Goal: Task Accomplishment & Management: Complete application form

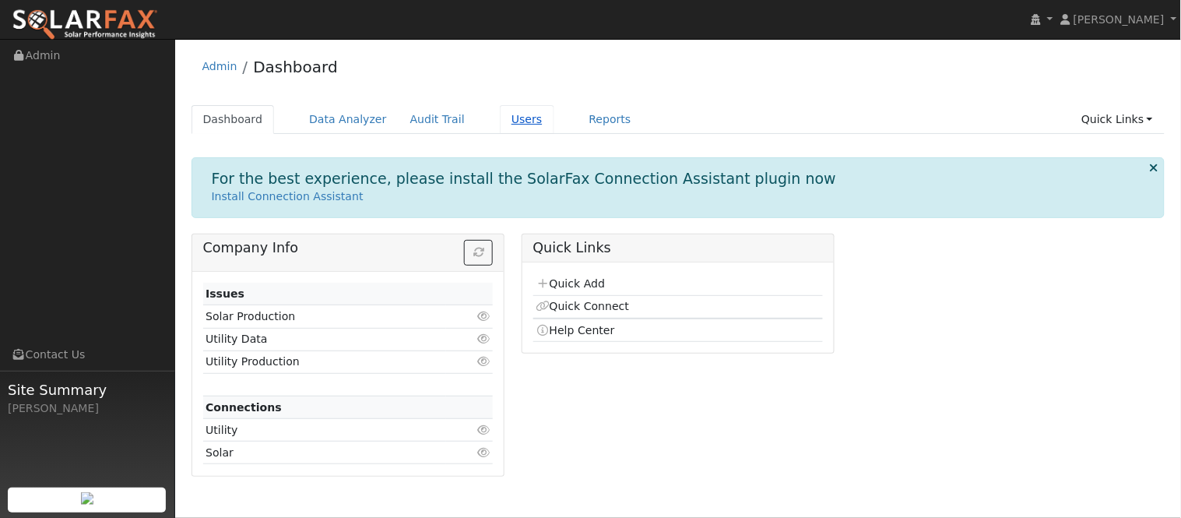
click at [500, 129] on link "Users" at bounding box center [527, 119] width 55 height 29
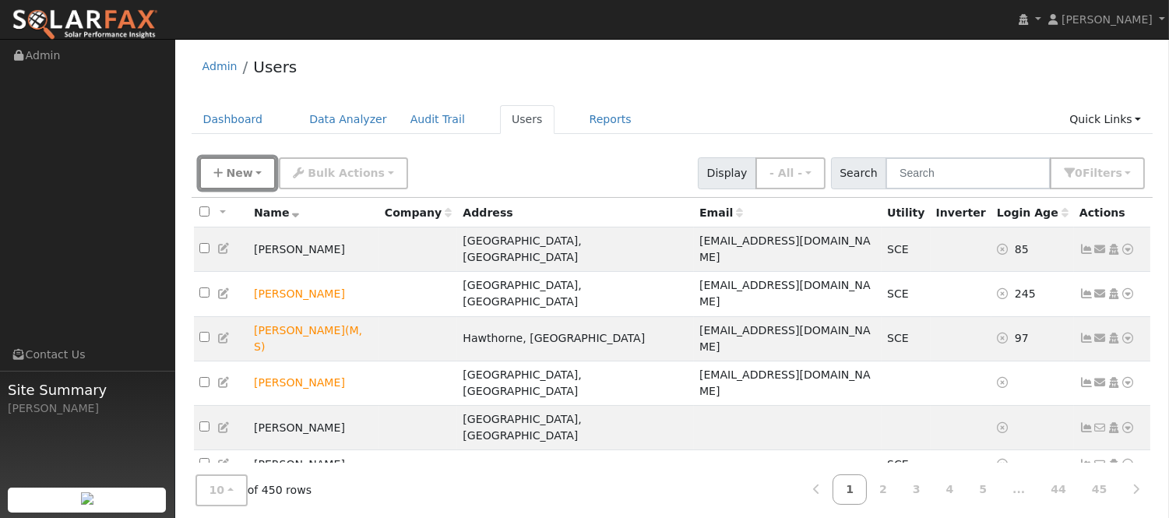
click at [247, 179] on span "New" at bounding box center [239, 173] width 26 height 12
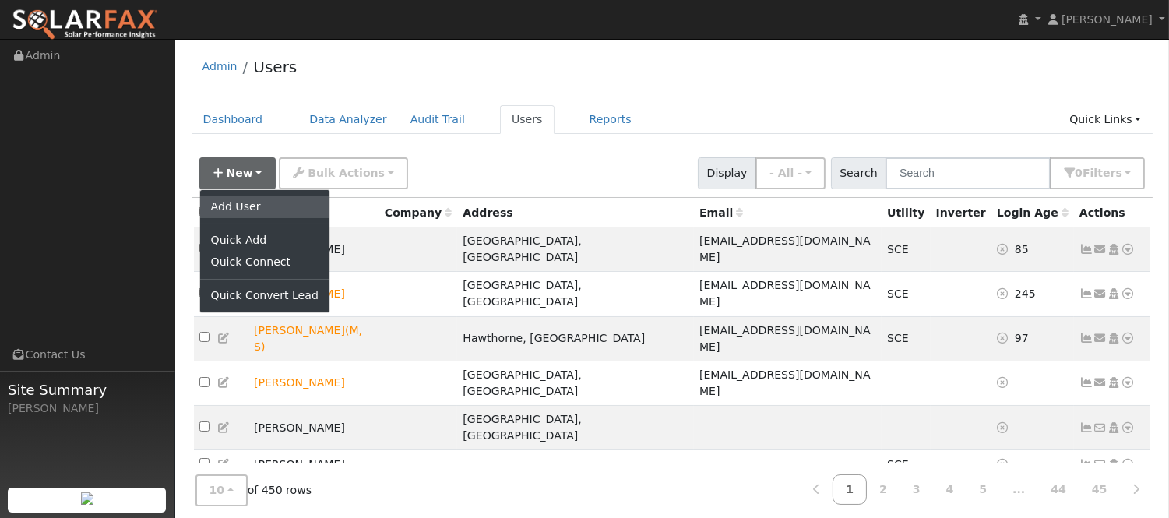
click at [257, 205] on link "Add User" at bounding box center [264, 206] width 129 height 22
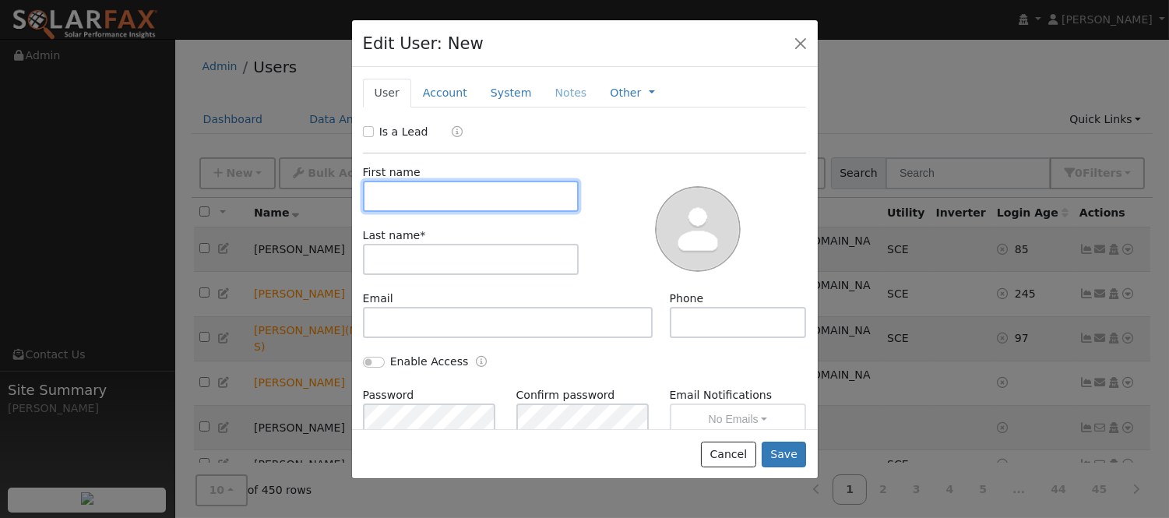
paste input "Domingo"
type input "Domingo"
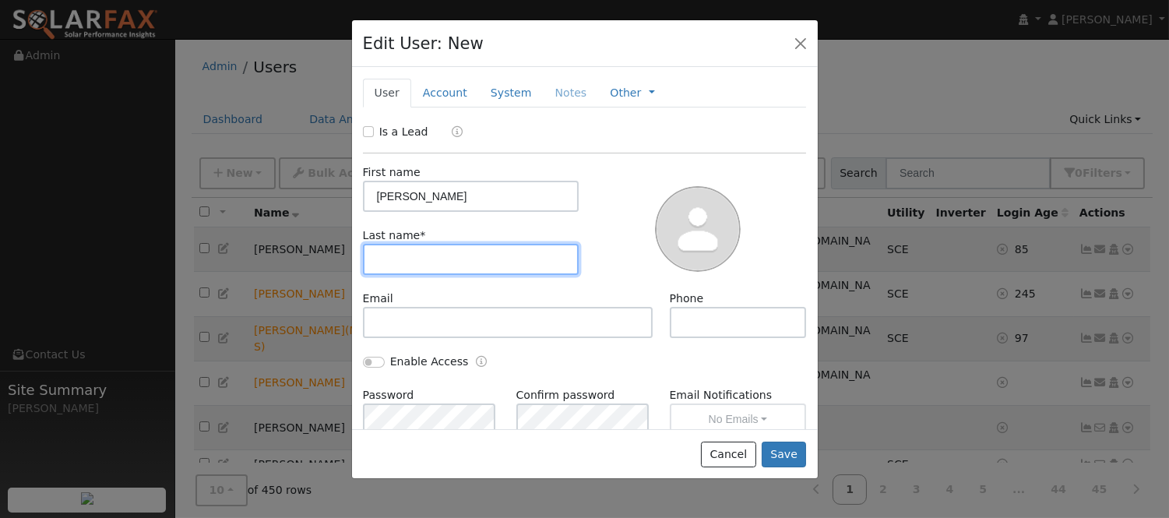
click at [448, 255] on input "text" at bounding box center [471, 259] width 216 height 31
paste input "Coronado"
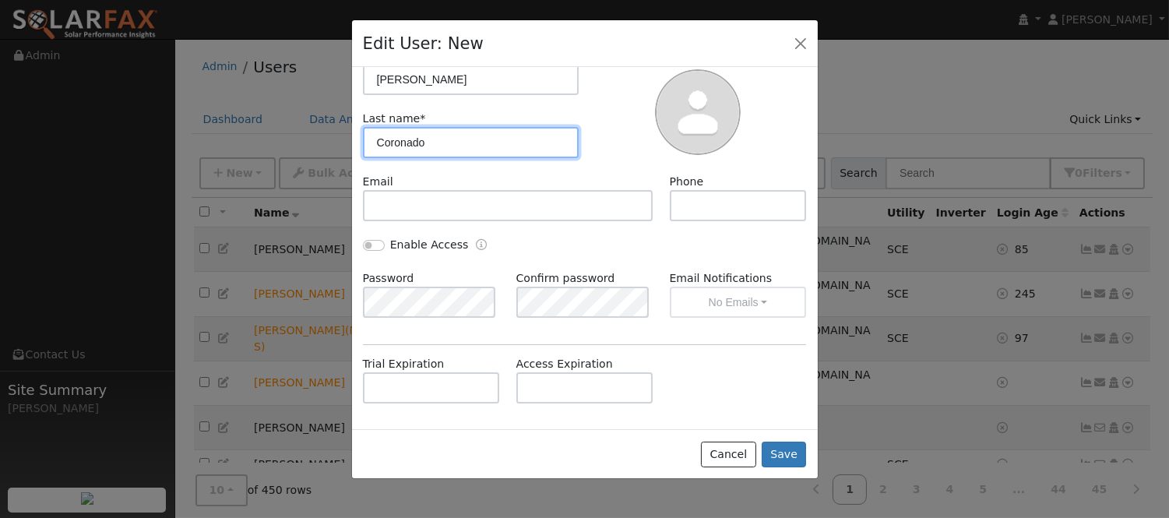
scroll to position [86, 0]
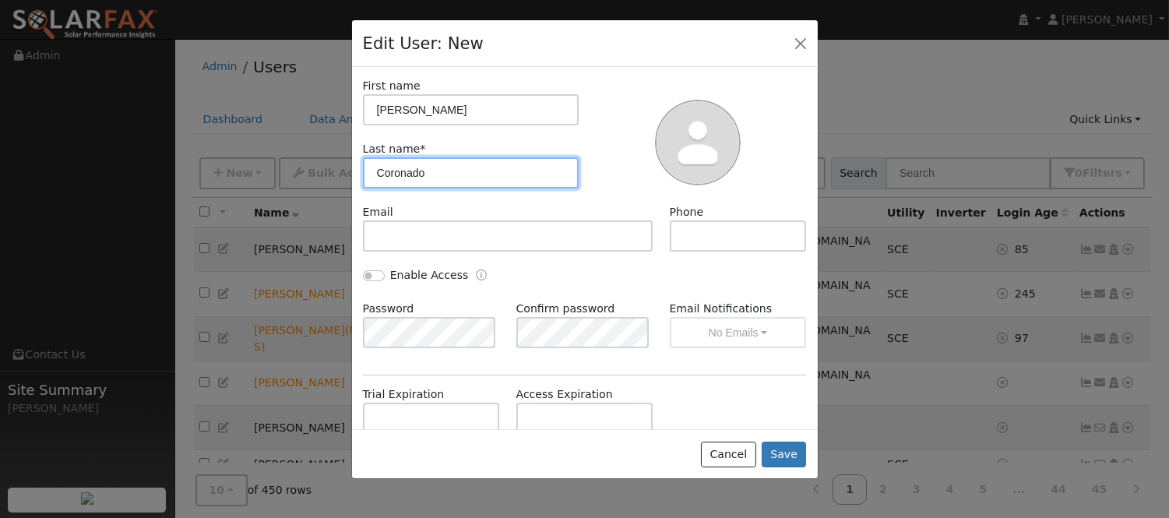
type input "Coronado"
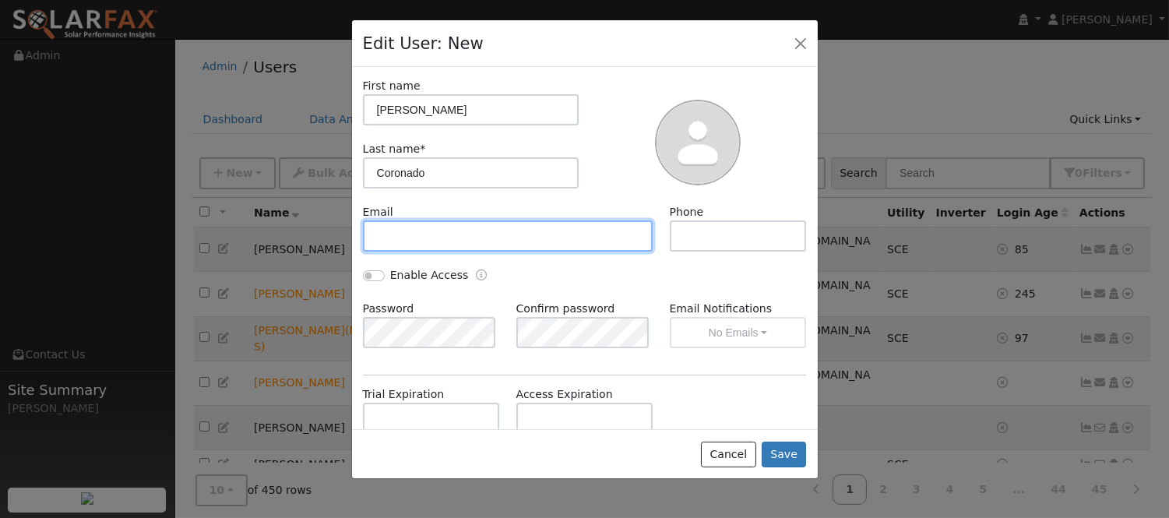
click at [467, 236] on input "text" at bounding box center [508, 235] width 290 height 31
paste input "dcoronado.533@gmail .com"
click at [488, 236] on input "dcoronado.533@gmail .com" at bounding box center [508, 235] width 290 height 31
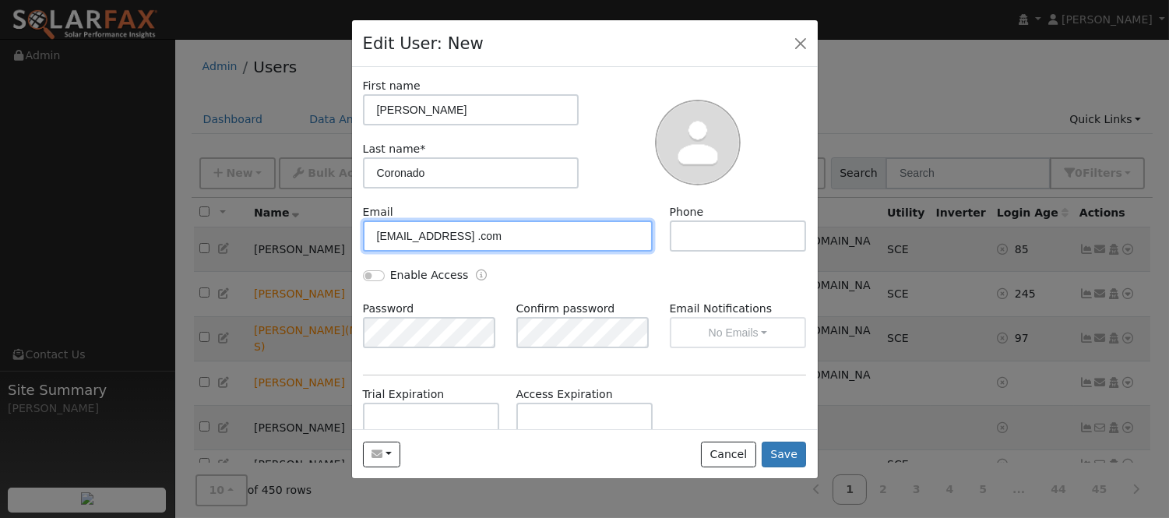
paste input "text"
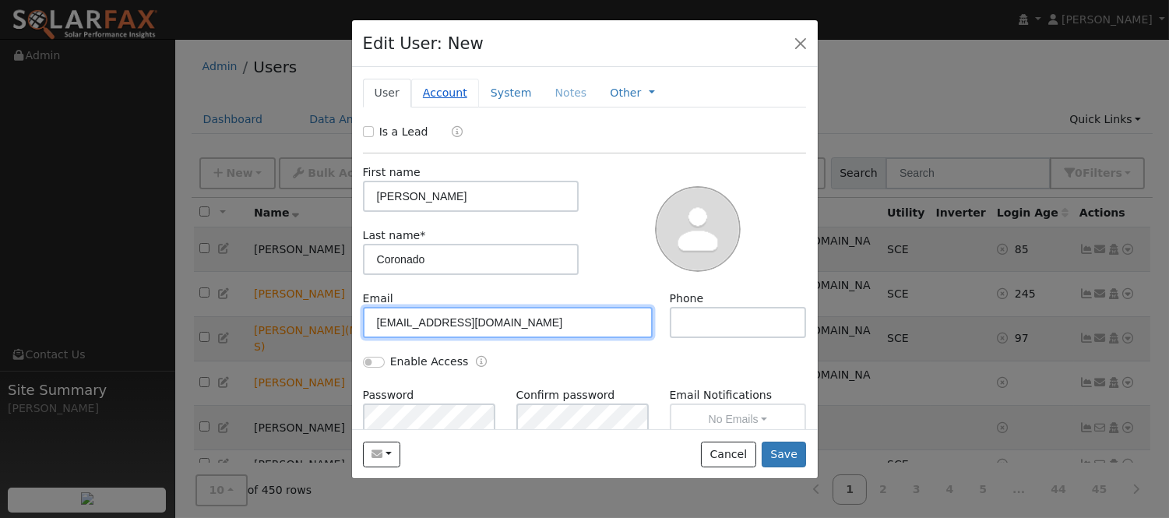
type input "dcoronado.533@gmail.com"
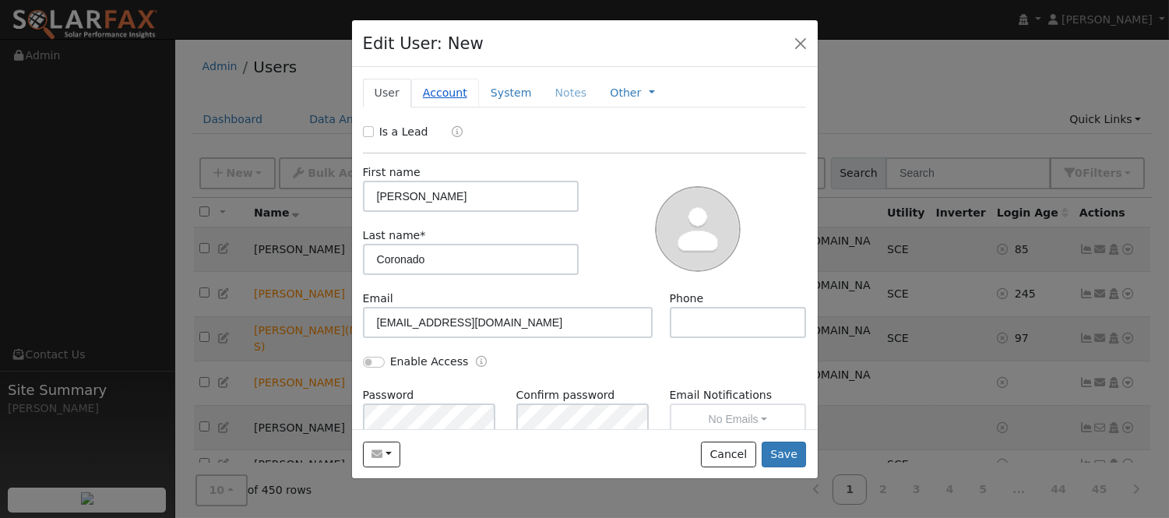
click at [448, 91] on link "Account" at bounding box center [445, 93] width 68 height 29
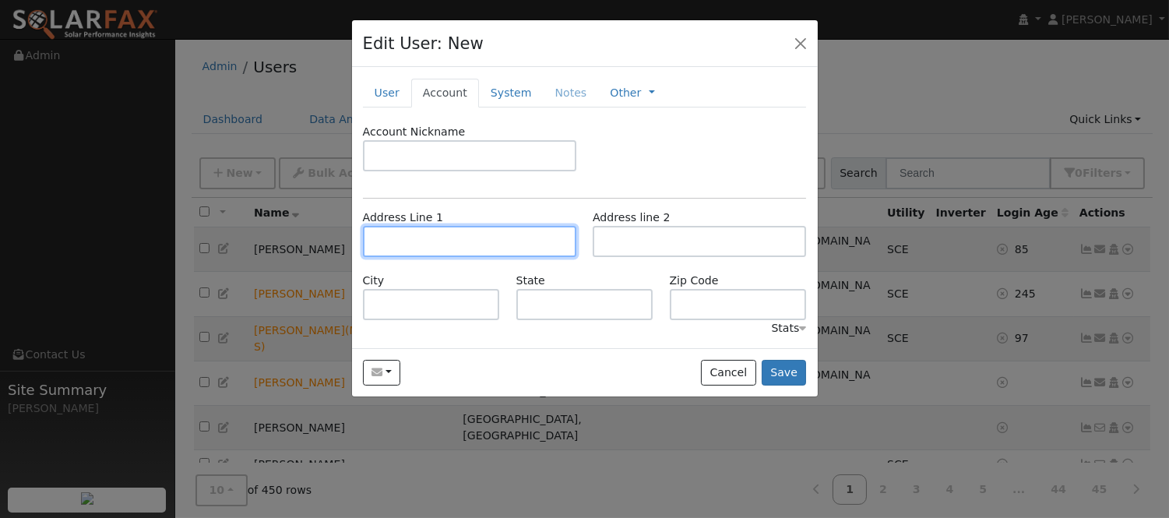
click at [458, 234] on input "text" at bounding box center [469, 241] width 213 height 31
paste input "6323 EXPLORER WAY"
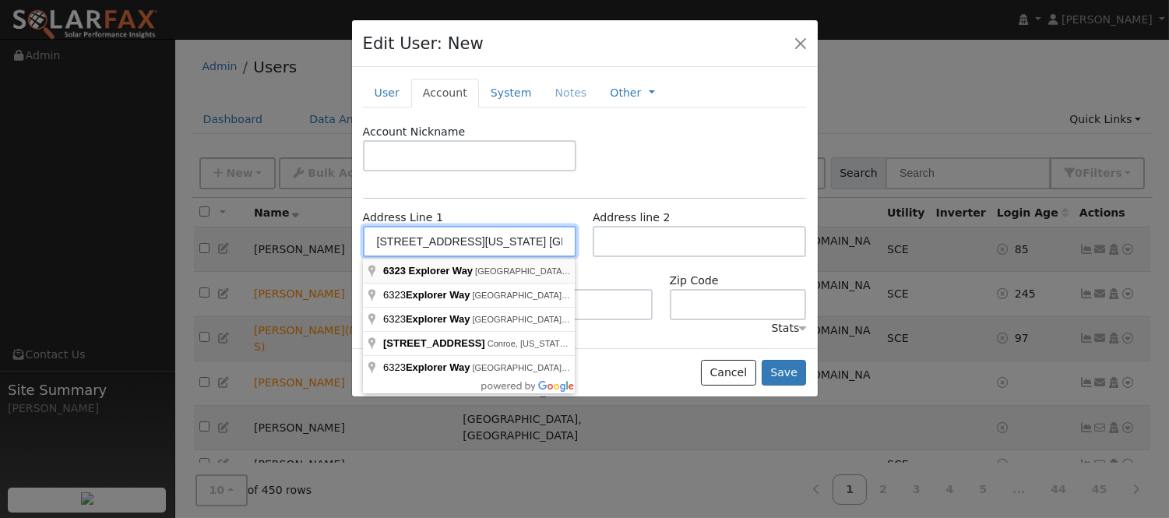
type input "6323 Explorer Way"
type input "Palmdale"
type input "CA"
type input "93552"
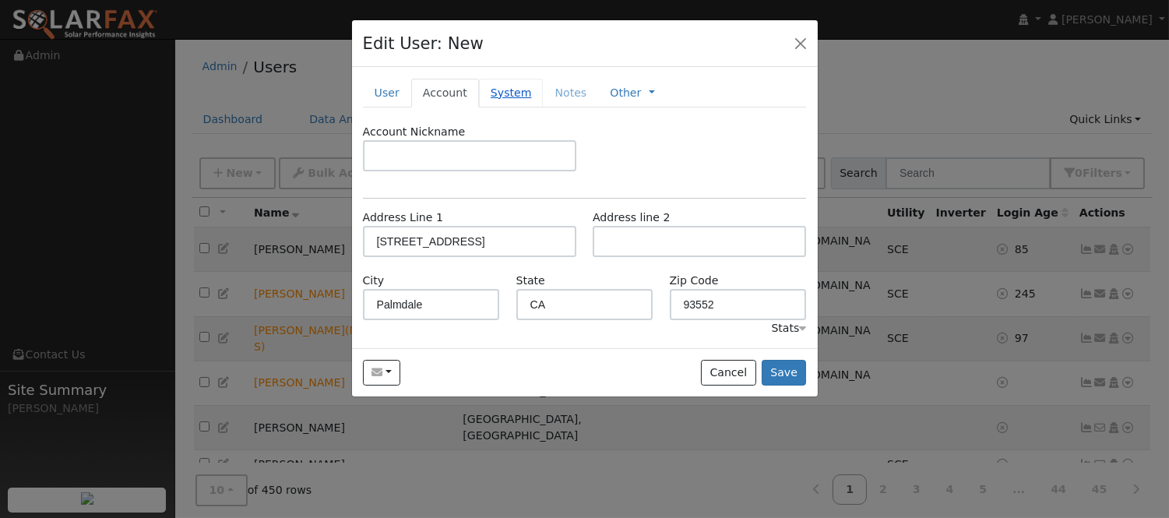
click at [493, 88] on link "System" at bounding box center [511, 93] width 65 height 29
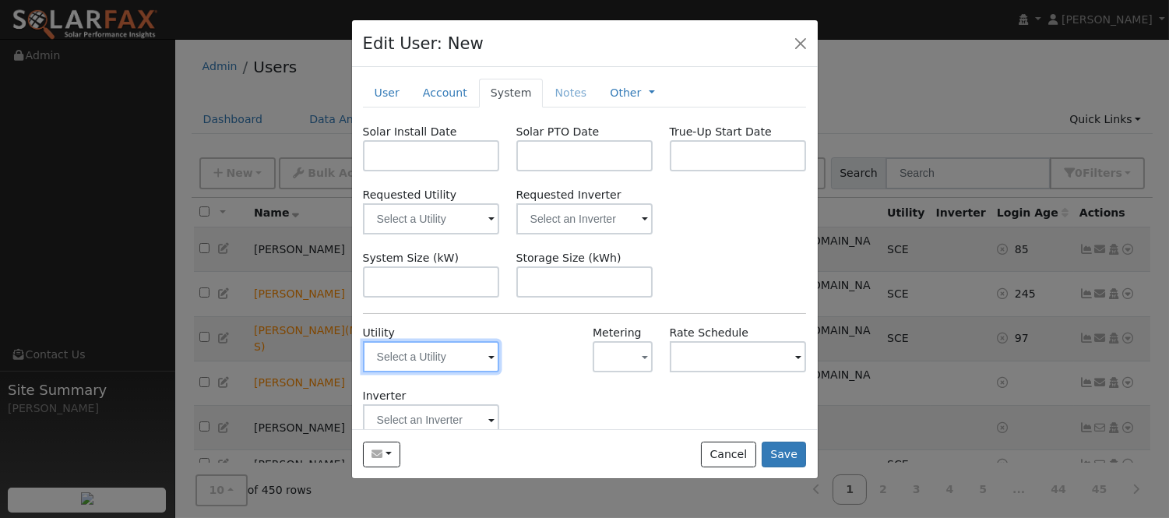
click at [431, 350] on input "text" at bounding box center [431, 356] width 137 height 31
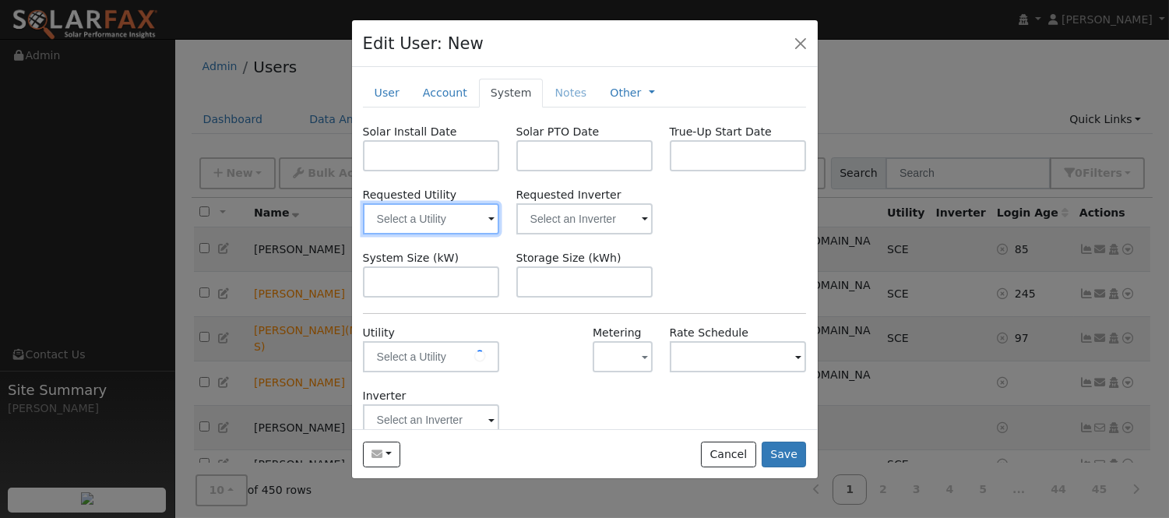
click at [445, 221] on input "text" at bounding box center [431, 218] width 137 height 31
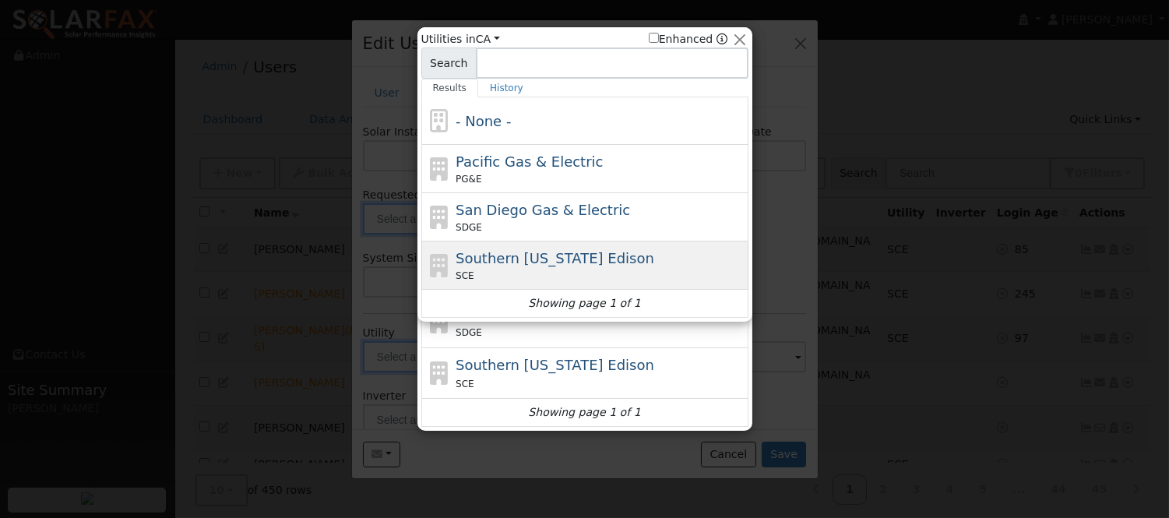
click at [571, 273] on div "SCE" at bounding box center [599, 276] width 289 height 14
type input "SCE"
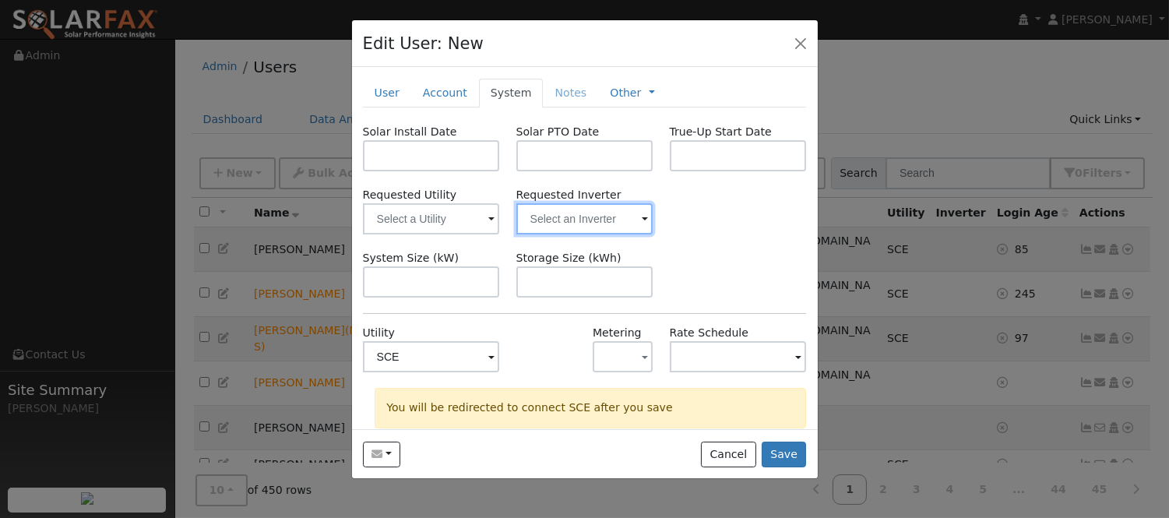
click at [500, 216] on input "text" at bounding box center [431, 218] width 137 height 31
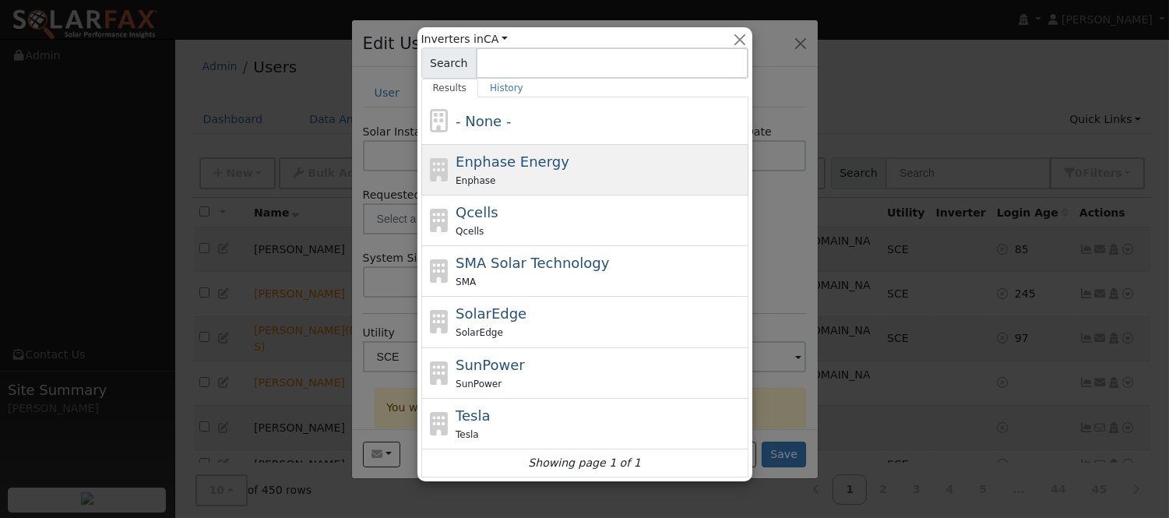
click at [575, 160] on div "Enphase Energy Enphase" at bounding box center [599, 169] width 289 height 37
type input "Enphase Energy"
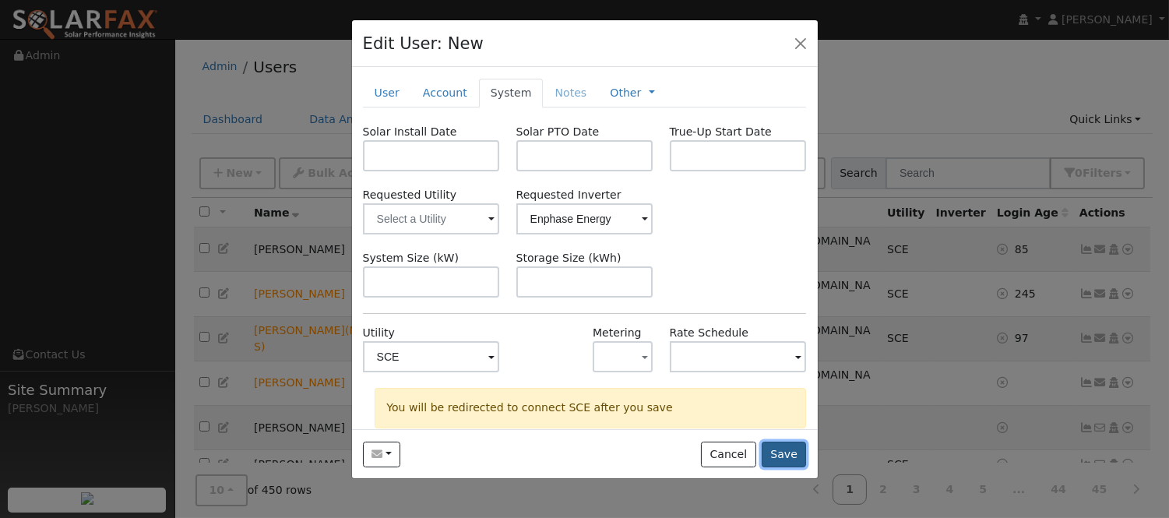
click at [785, 454] on button "Save" at bounding box center [783, 454] width 45 height 26
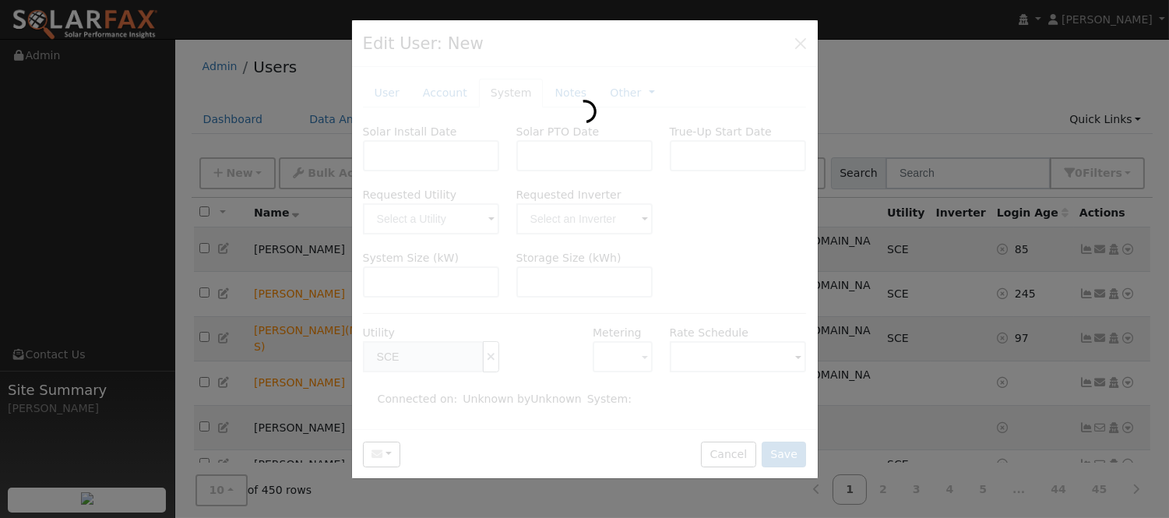
click at [798, 49] on div at bounding box center [585, 249] width 466 height 459
click at [876, 72] on div at bounding box center [584, 259] width 1169 height 518
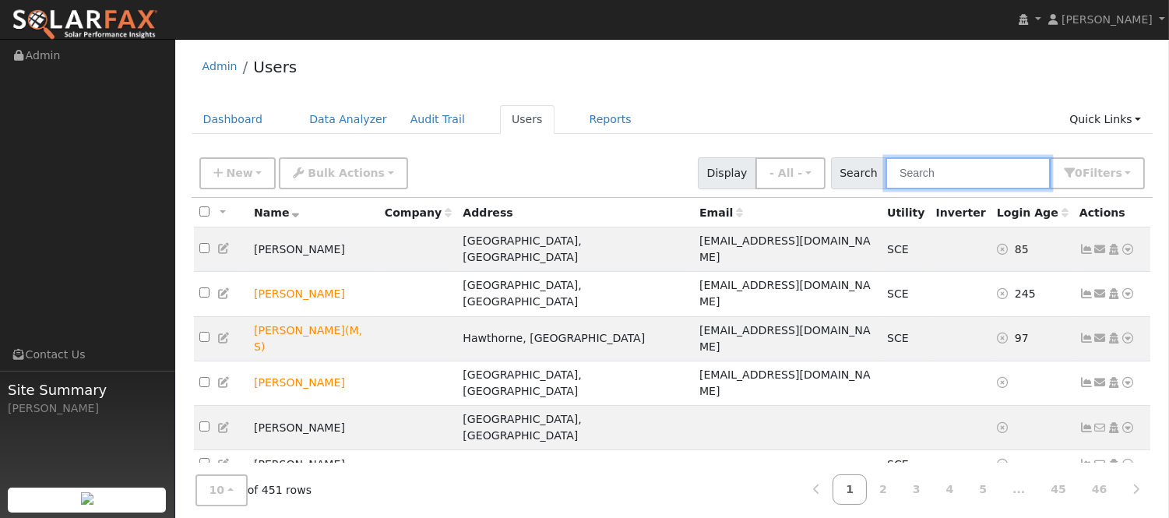
click at [931, 174] on input "text" at bounding box center [967, 173] width 165 height 32
type input "domingo"
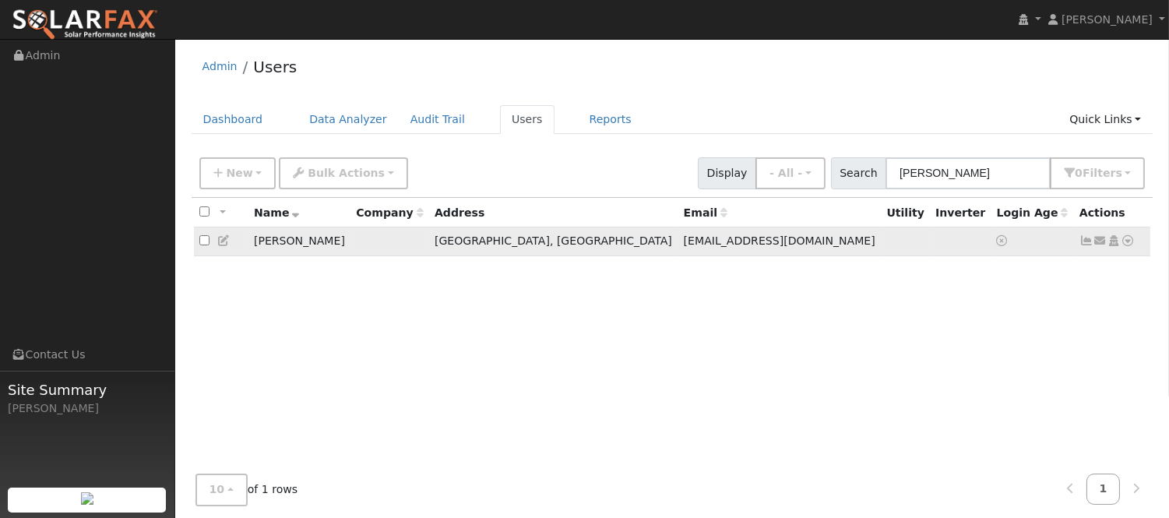
click at [1125, 245] on icon at bounding box center [1128, 240] width 14 height 11
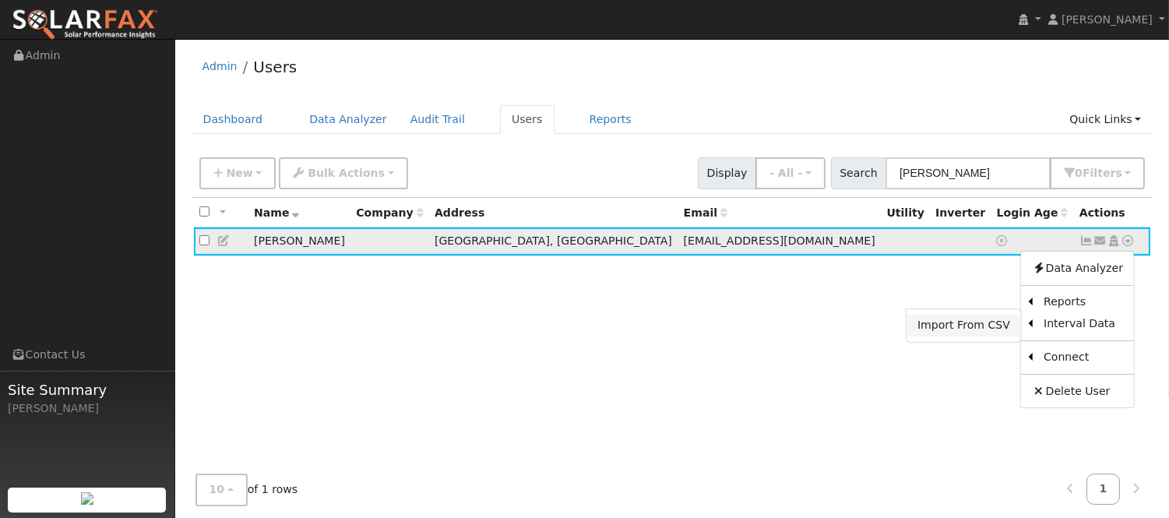
click at [984, 336] on link "Import From CSV" at bounding box center [963, 326] width 114 height 22
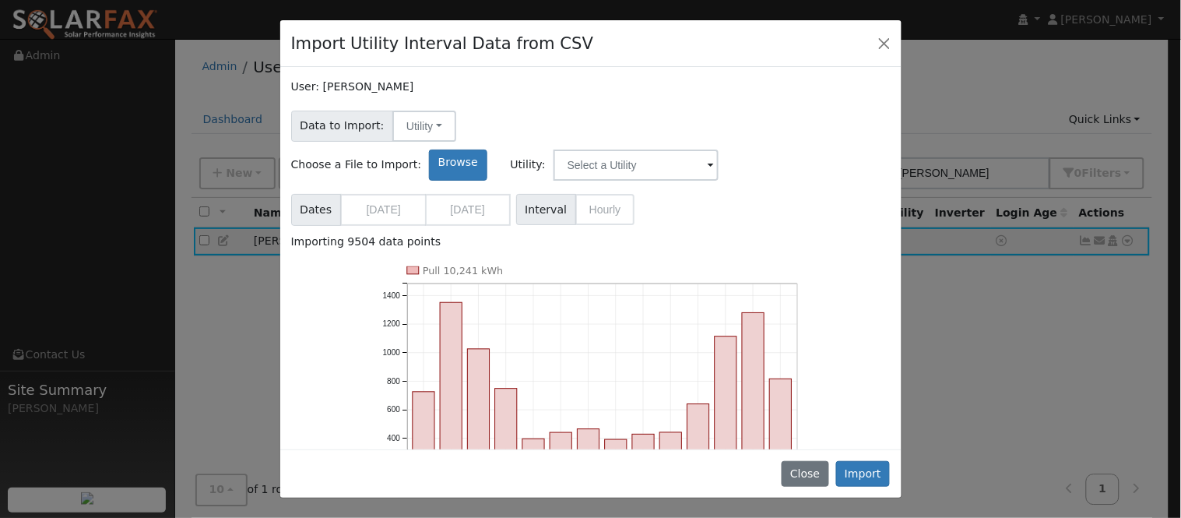
click at [410, 194] on span "Dates 07/19/2024 08/18/2025" at bounding box center [401, 210] width 220 height 32
click at [719, 149] on input "text" at bounding box center [636, 164] width 165 height 31
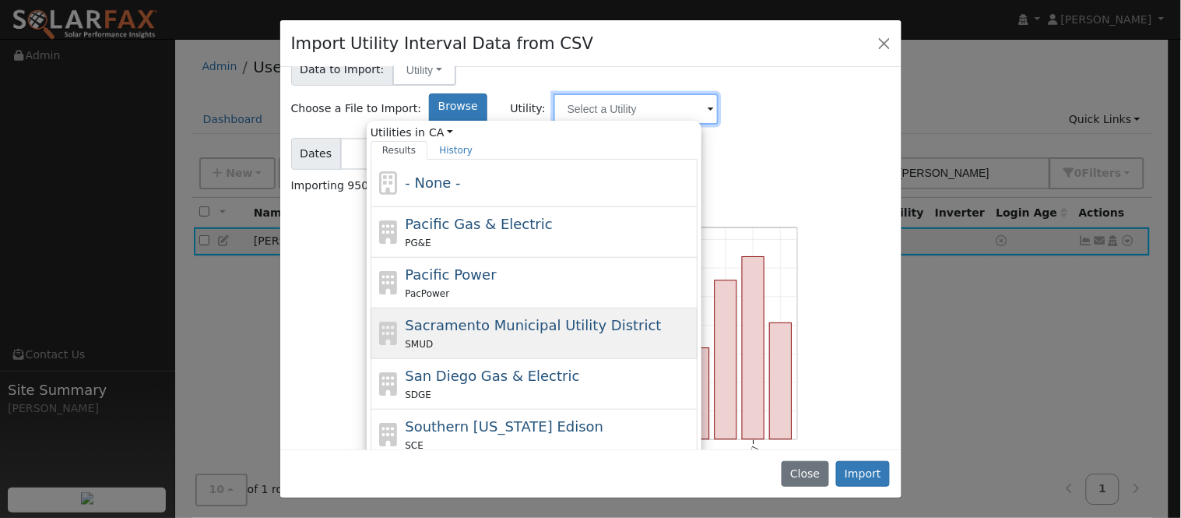
scroll to position [86, 0]
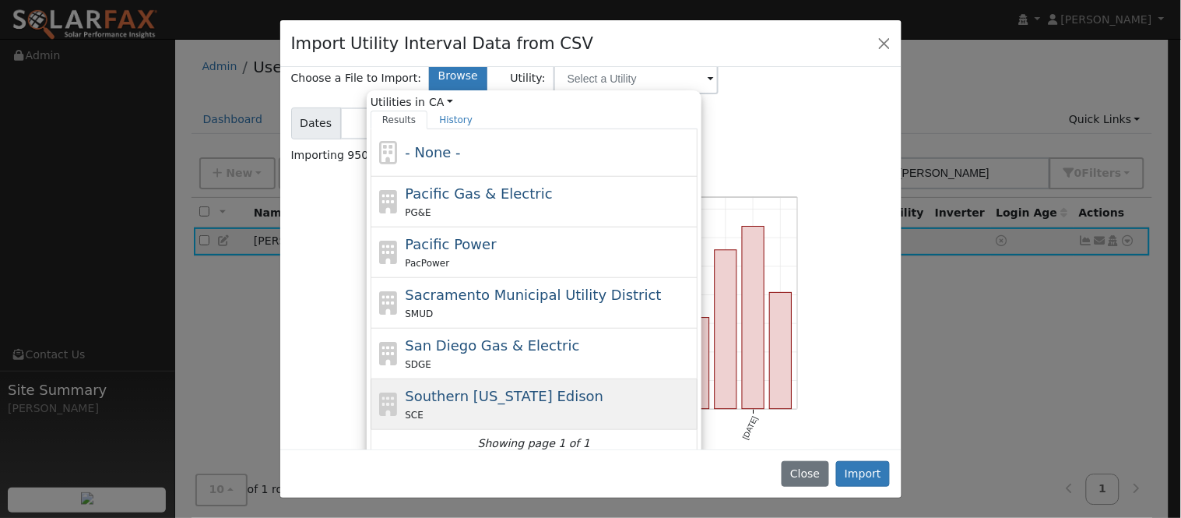
click at [603, 388] on span "Southern California Edison" at bounding box center [504, 396] width 199 height 16
type input "Southern California Edison"
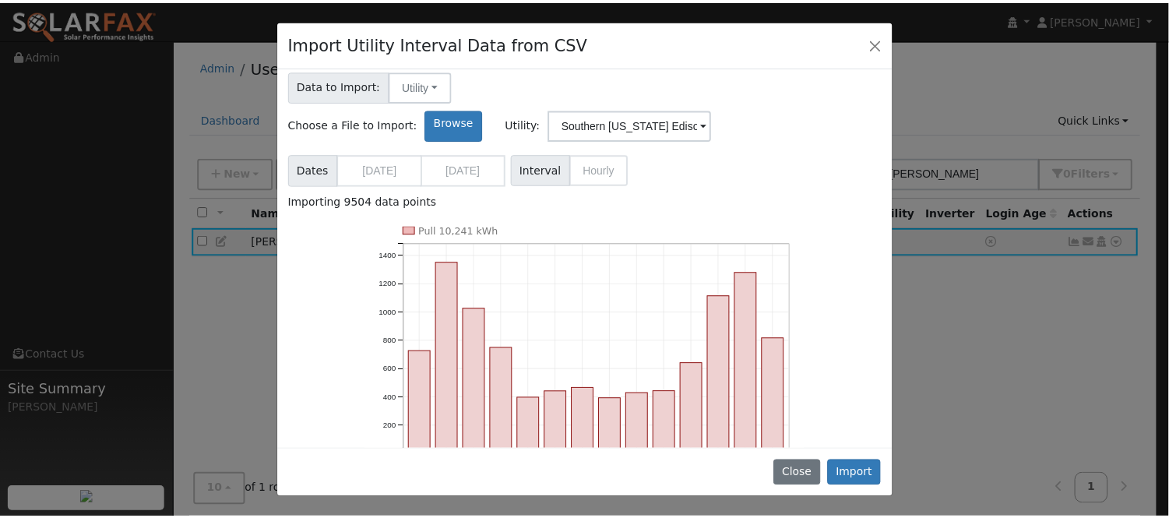
scroll to position [0, 0]
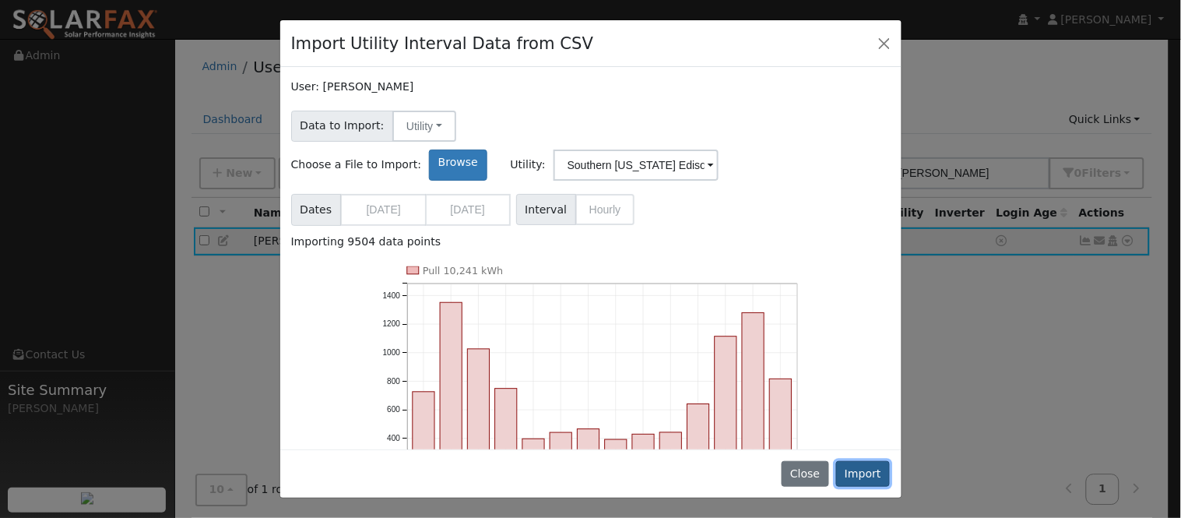
click at [857, 462] on button "Import" at bounding box center [863, 474] width 55 height 26
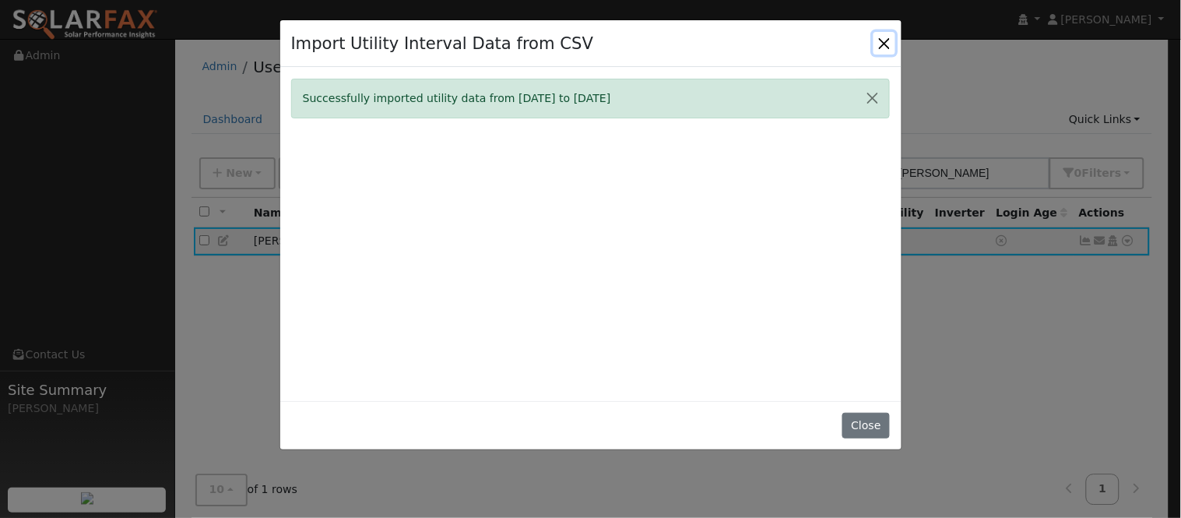
click at [885, 37] on button "Close" at bounding box center [885, 43] width 22 height 22
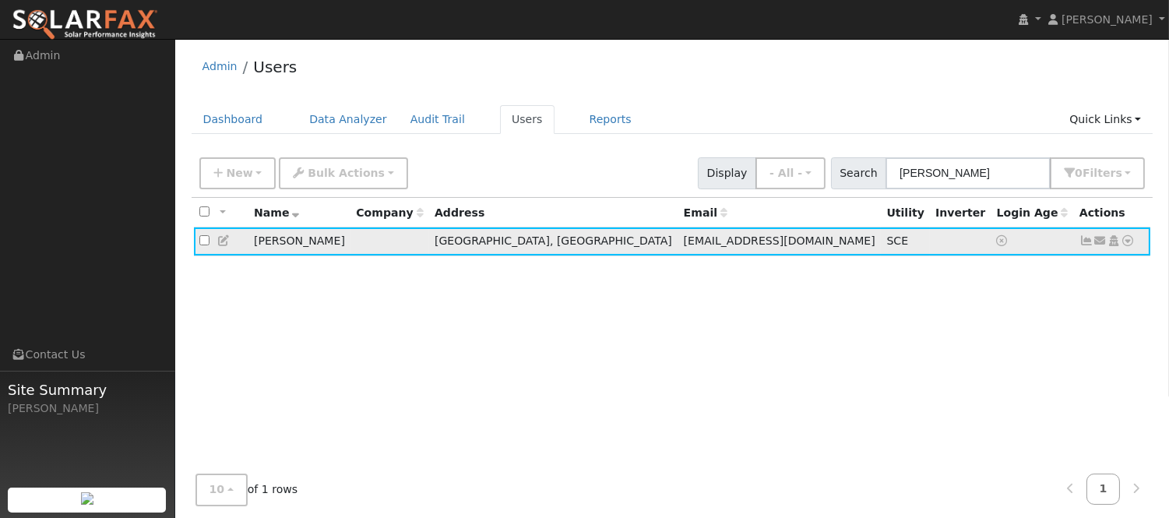
click at [1129, 249] on link at bounding box center [1128, 241] width 14 height 16
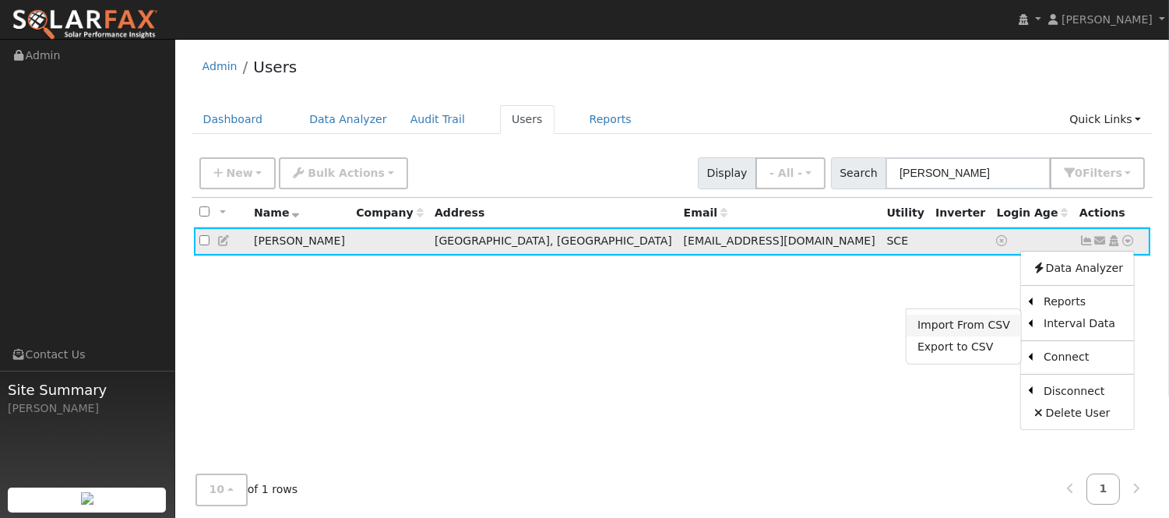
click at [1002, 325] on link "Import From CSV" at bounding box center [963, 326] width 114 height 22
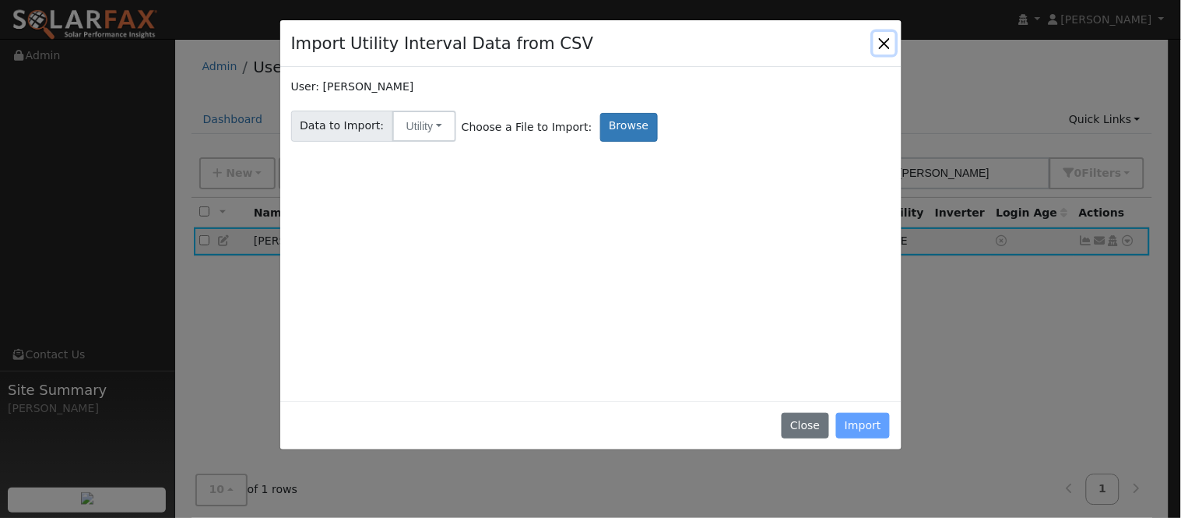
click at [882, 40] on button "Close" at bounding box center [885, 43] width 22 height 22
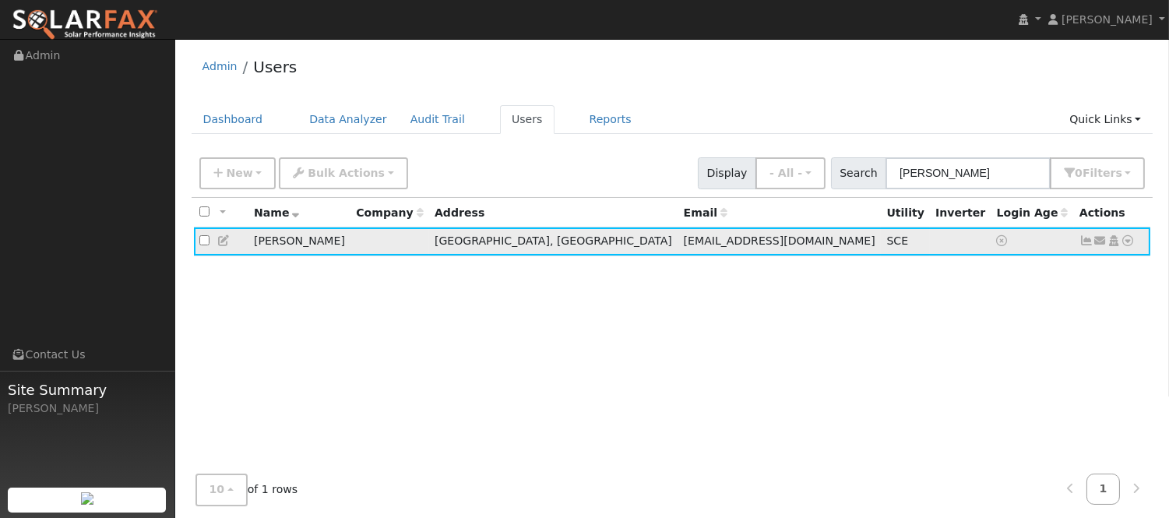
click at [1124, 245] on icon at bounding box center [1128, 240] width 14 height 11
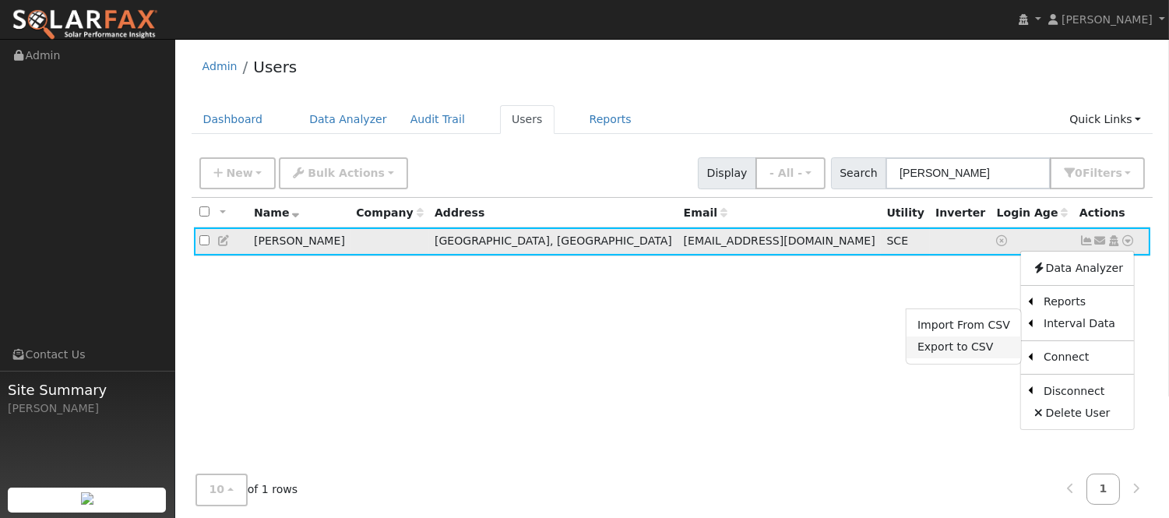
click at [990, 355] on link "Export to CSV" at bounding box center [963, 347] width 114 height 22
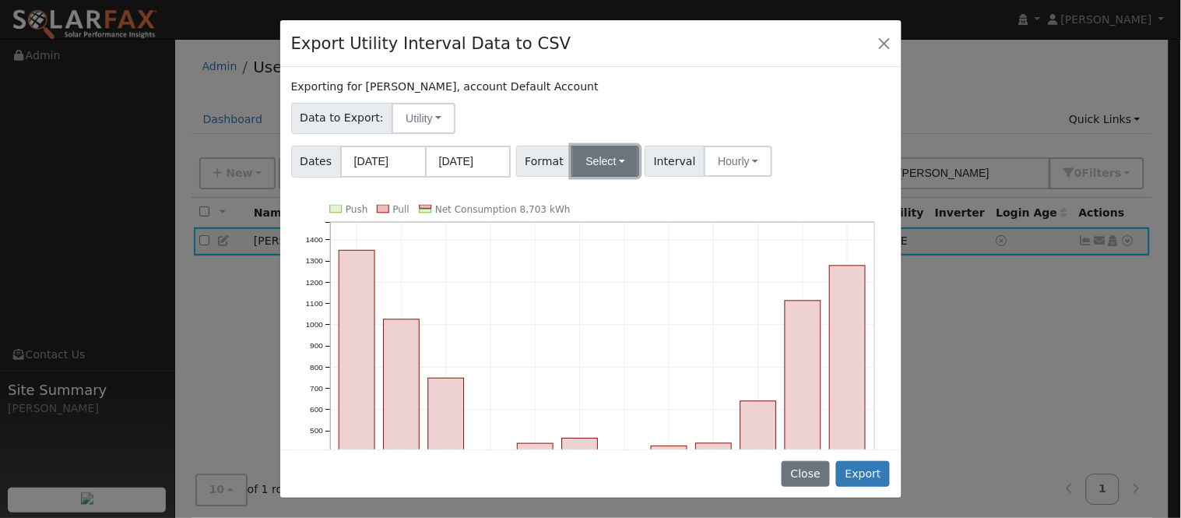
click at [598, 164] on button "Select" at bounding box center [605, 161] width 68 height 31
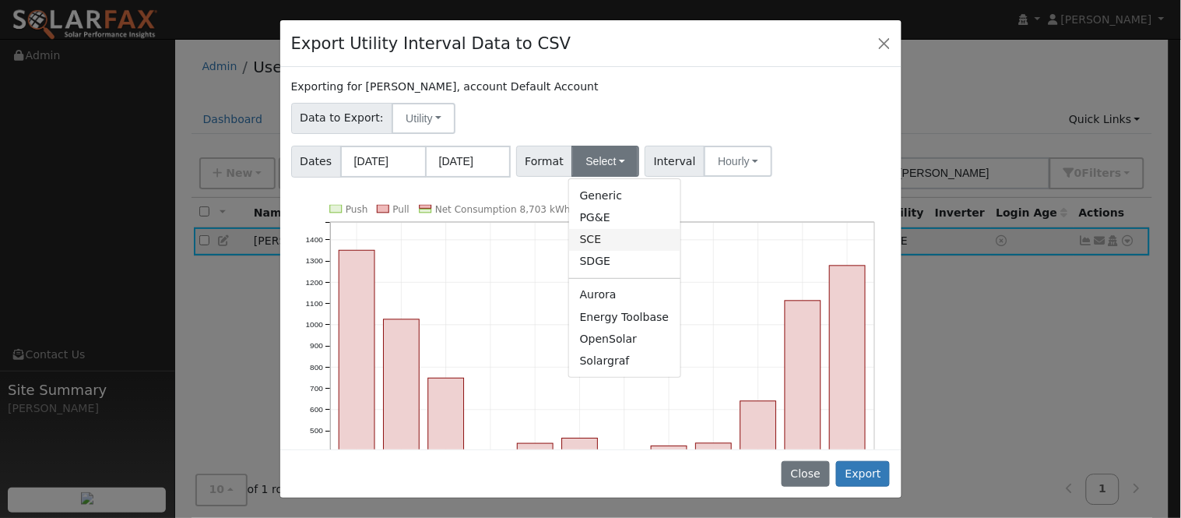
drag, startPoint x: 618, startPoint y: 238, endPoint x: 665, endPoint y: 166, distance: 86.2
click at [618, 237] on link "SCE" at bounding box center [624, 240] width 111 height 22
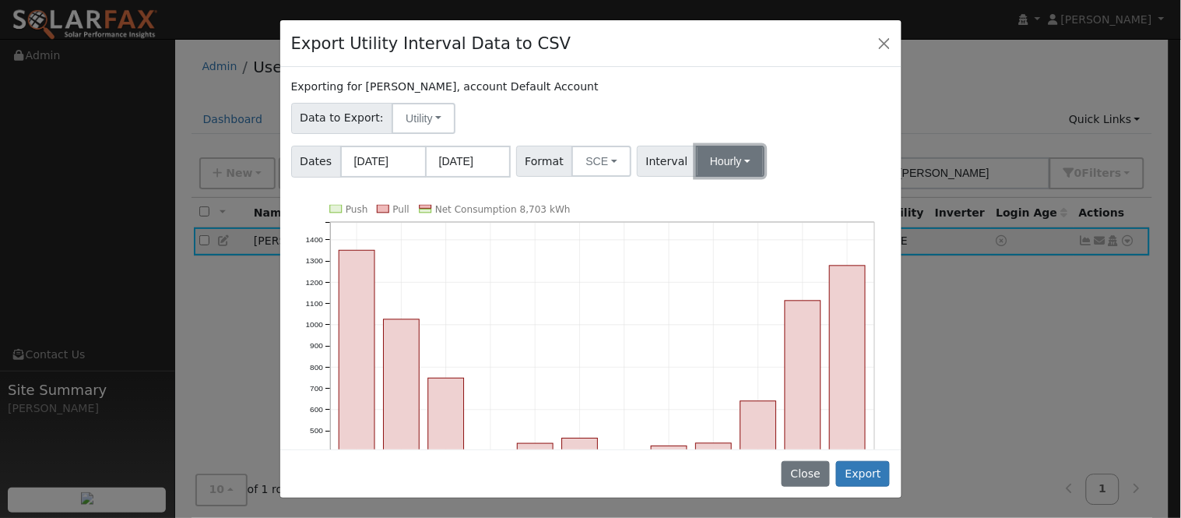
click at [706, 161] on button "Hourly" at bounding box center [730, 161] width 69 height 31
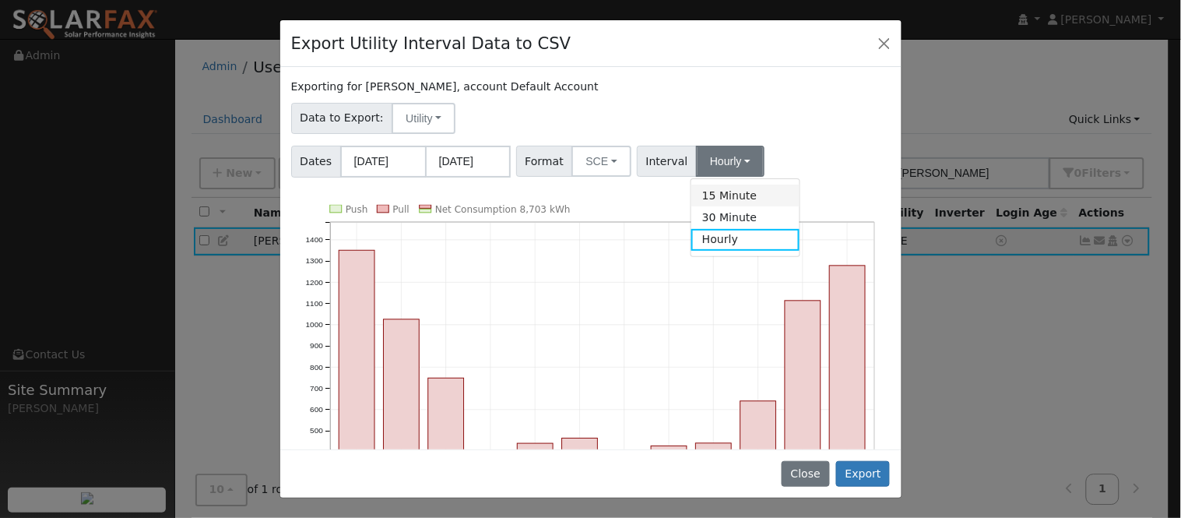
click at [736, 189] on link "15 Minute" at bounding box center [745, 196] width 108 height 22
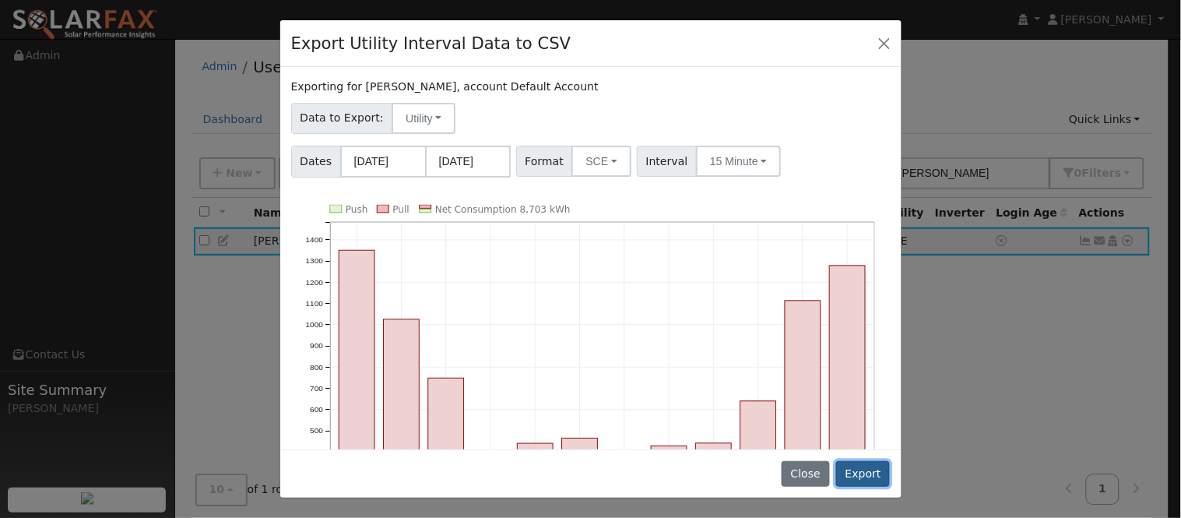
click at [864, 468] on button "Export" at bounding box center [863, 474] width 54 height 26
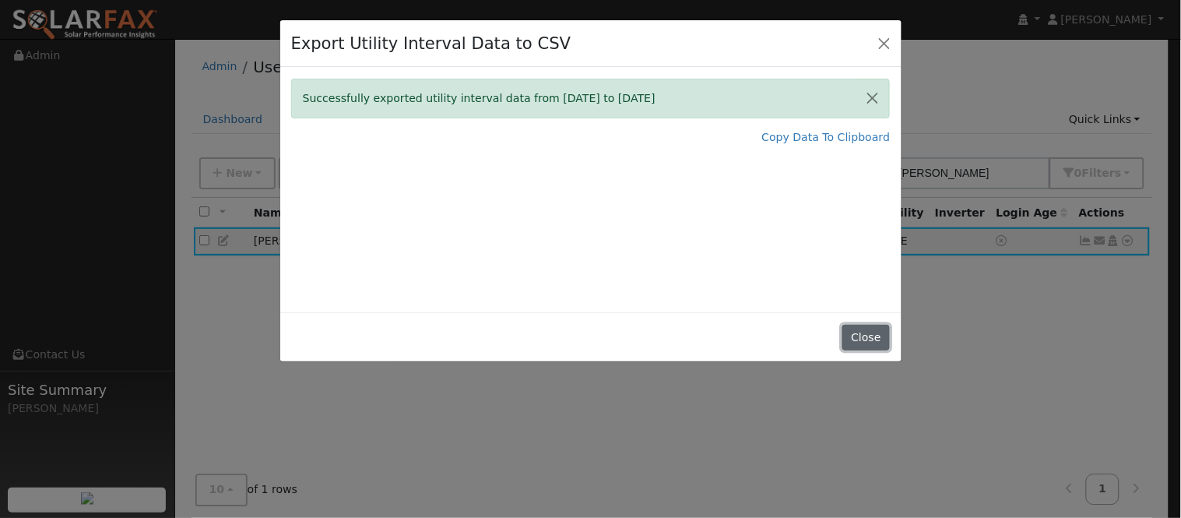
click at [877, 336] on button "Close" at bounding box center [865, 338] width 47 height 26
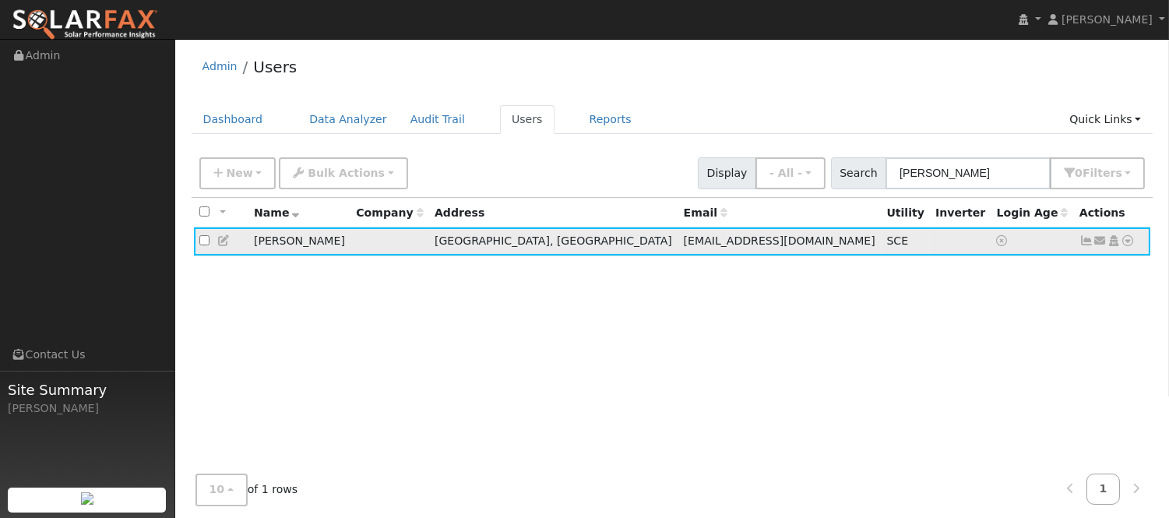
click at [1132, 244] on icon at bounding box center [1128, 240] width 14 height 11
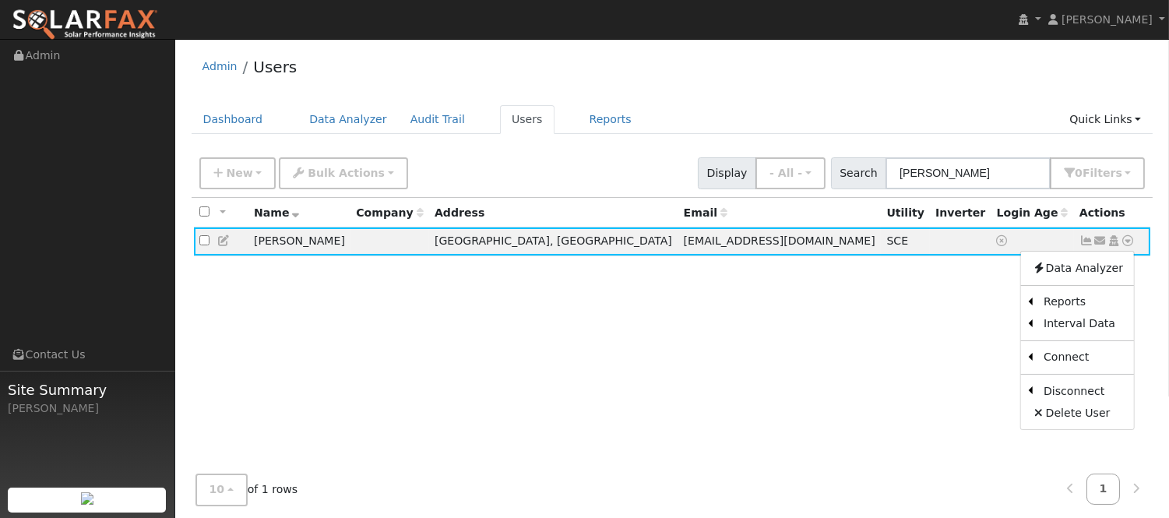
click at [877, 317] on div "All None All on page None on page Name Company Address Email Utility Inverter L…" at bounding box center [673, 353] width 962 height 311
